Goal: Find specific page/section: Find specific page/section

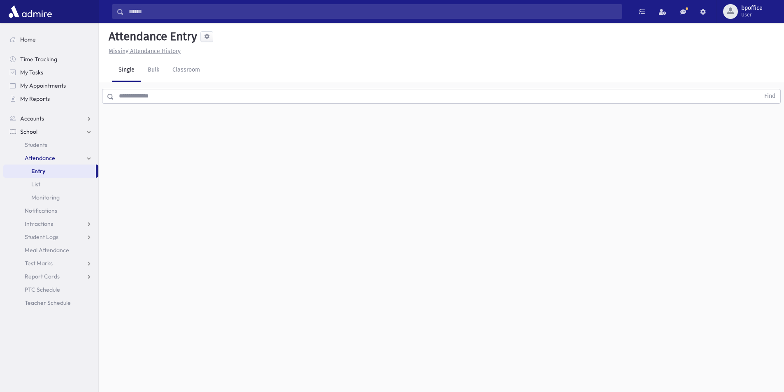
click at [43, 170] on span "Entry" at bounding box center [38, 170] width 14 height 7
click at [38, 185] on span "List" at bounding box center [35, 184] width 9 height 7
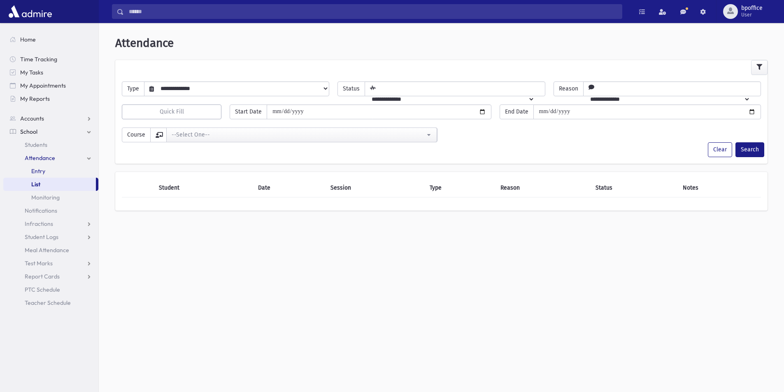
click at [39, 170] on span "Entry" at bounding box center [38, 170] width 14 height 7
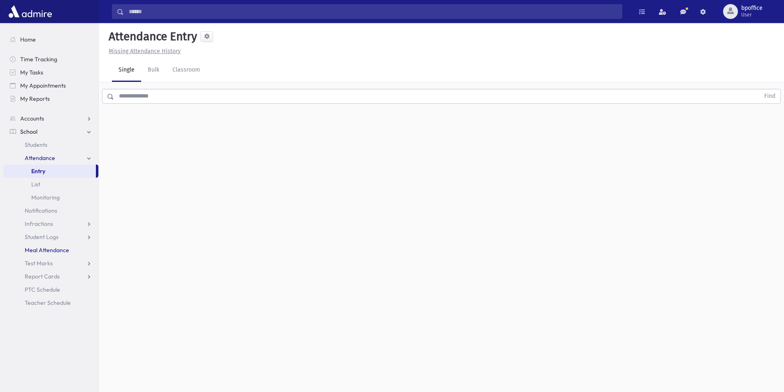
click at [64, 253] on span "Meal Attendance" at bounding box center [47, 249] width 44 height 7
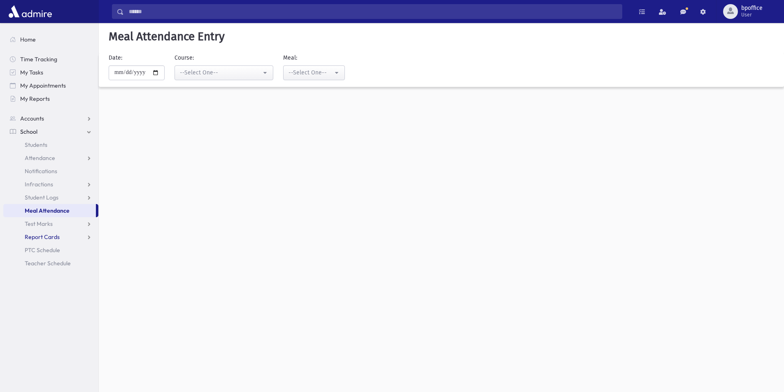
click at [57, 234] on span "Report Cards" at bounding box center [42, 236] width 35 height 7
click at [42, 250] on span "Entry" at bounding box center [38, 249] width 14 height 7
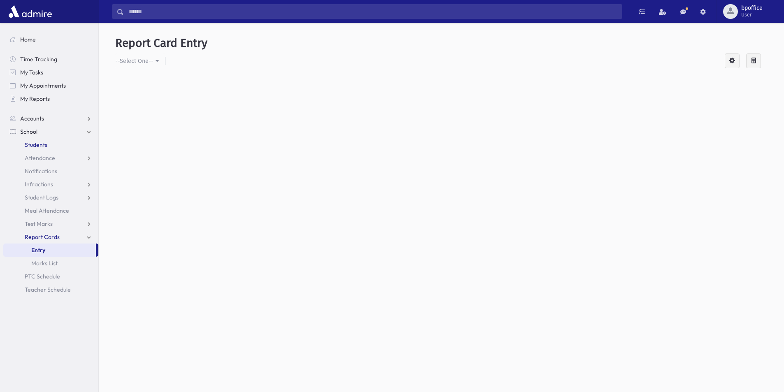
click at [32, 144] on span "Students" at bounding box center [36, 144] width 23 height 7
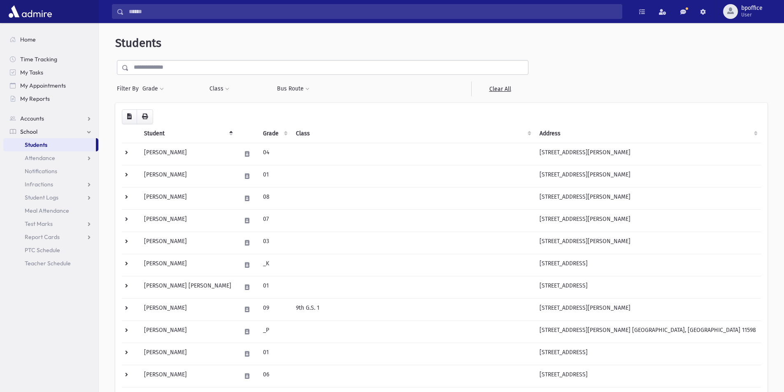
click at [89, 133] on link "School" at bounding box center [50, 131] width 95 height 13
click at [29, 134] on span "School" at bounding box center [28, 131] width 17 height 7
click at [30, 155] on span "Attendance" at bounding box center [40, 157] width 30 height 7
click at [34, 171] on span "Entry" at bounding box center [38, 170] width 14 height 7
